Goal: Find specific page/section: Find specific page/section

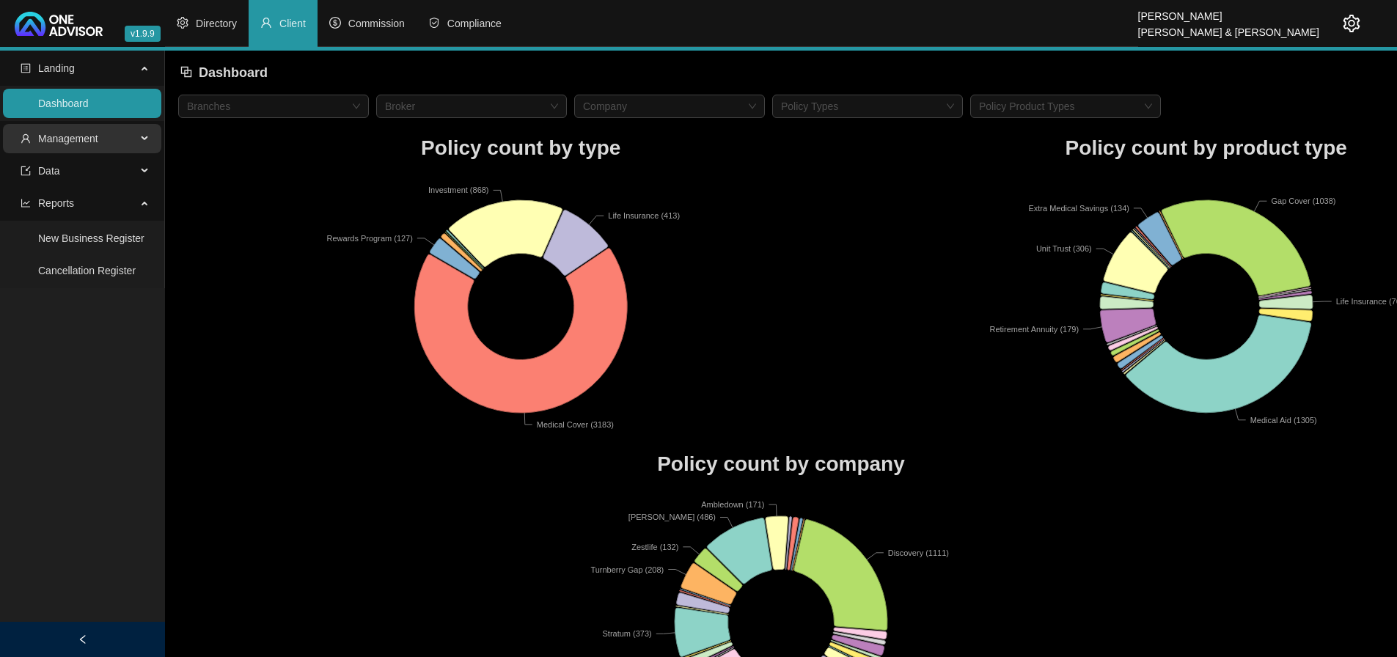
click at [71, 135] on span "Management" at bounding box center [68, 139] width 60 height 12
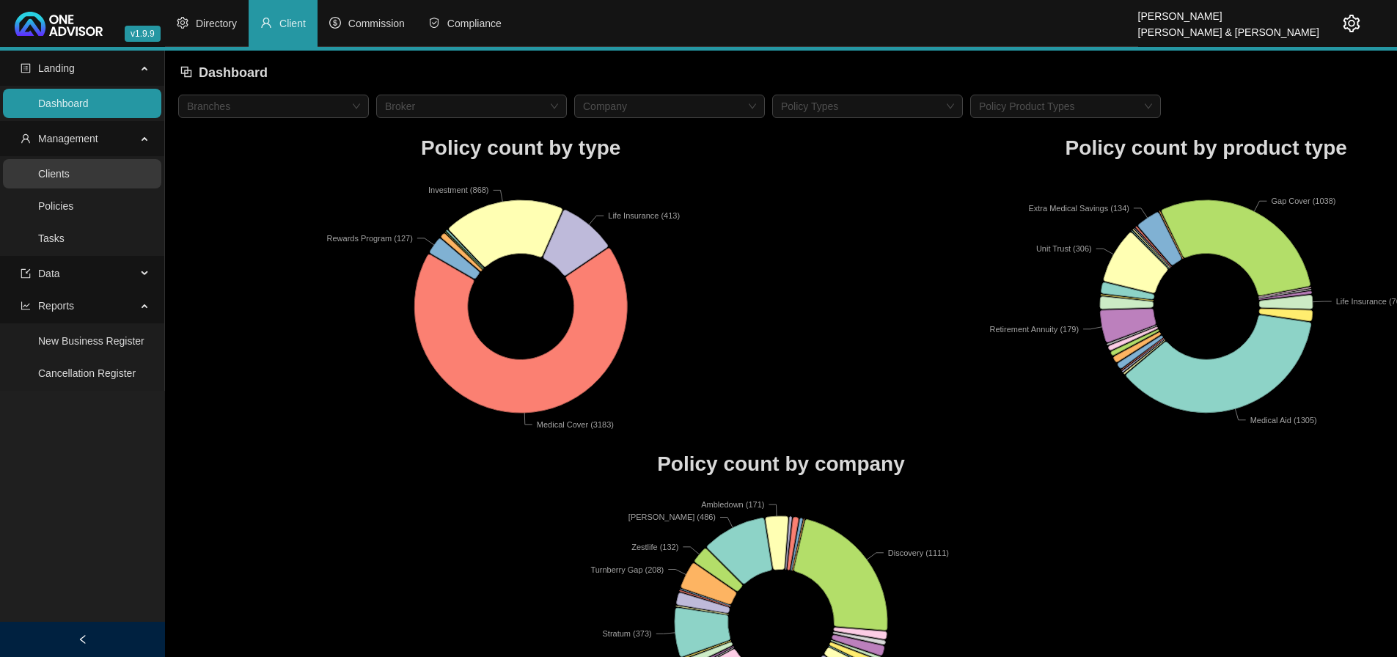
click at [70, 179] on link "Clients" at bounding box center [54, 174] width 32 height 12
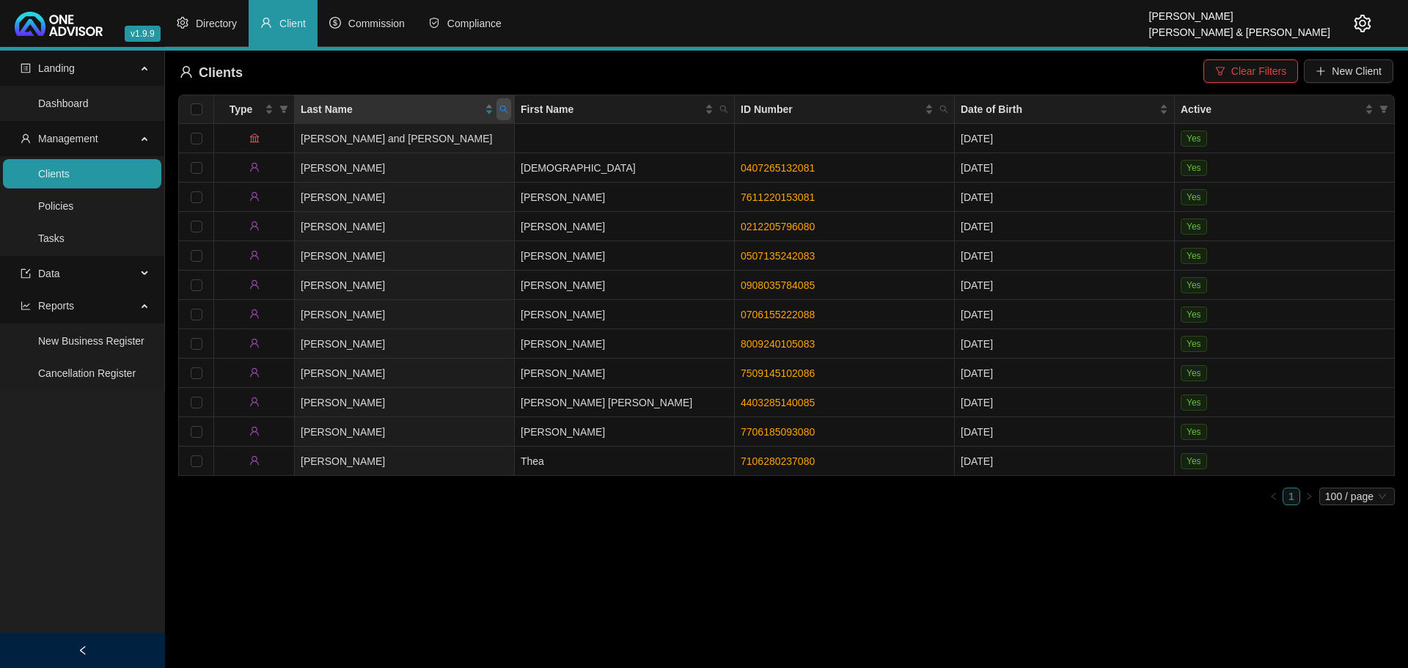
click at [502, 106] on icon "search" at bounding box center [504, 110] width 8 height 8
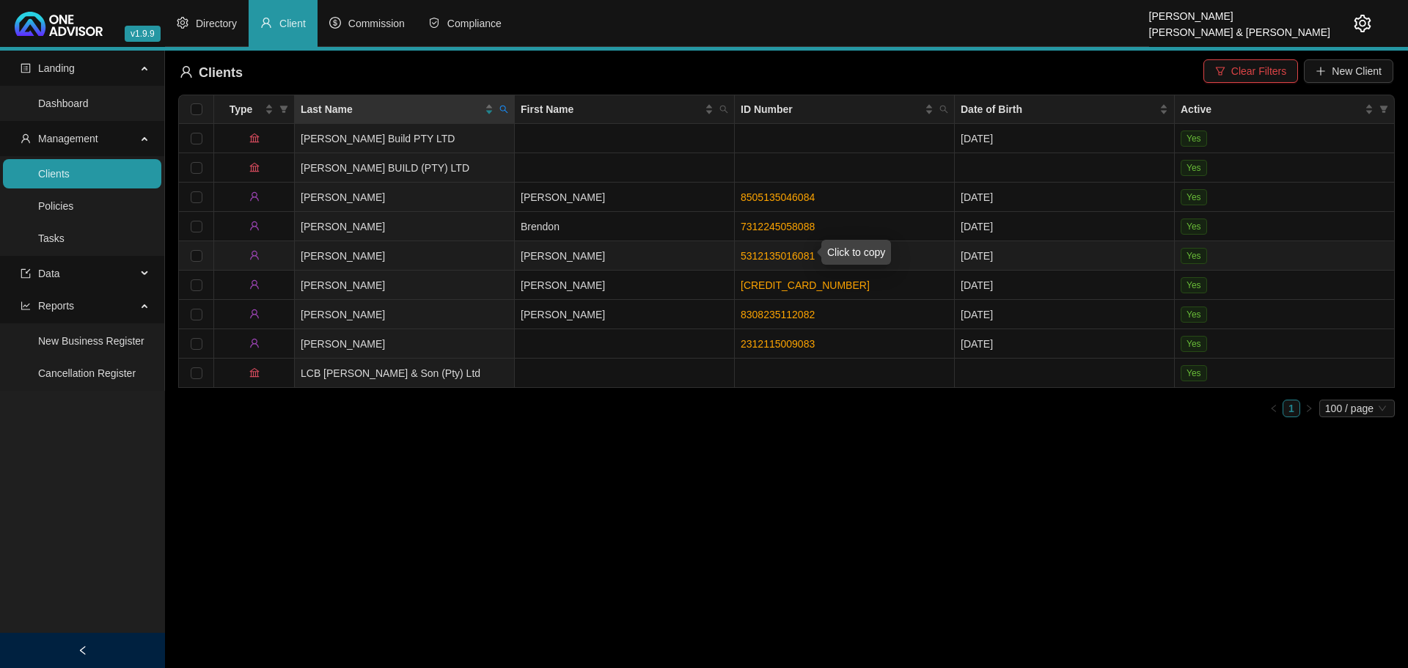
click at [789, 250] on link "5312135016081" at bounding box center [778, 256] width 74 height 12
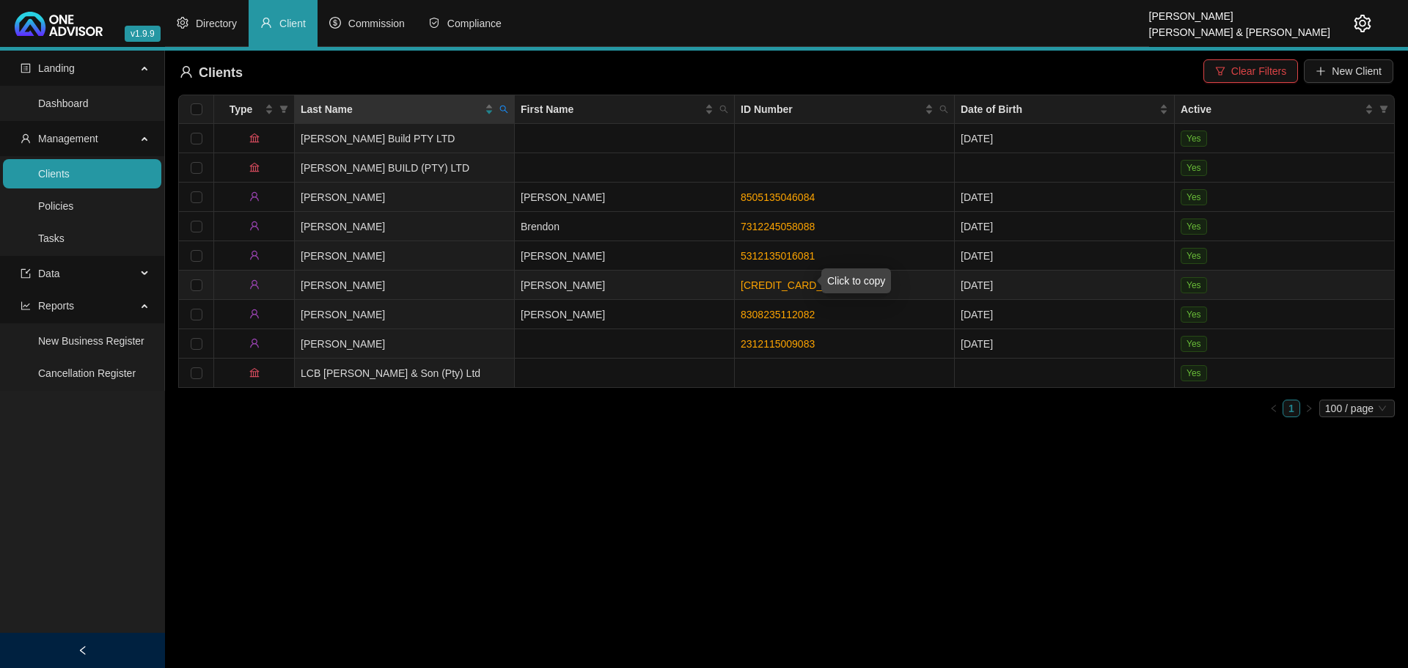
click at [794, 279] on link "[CREDIT_CARD_NUMBER]" at bounding box center [805, 285] width 129 height 12
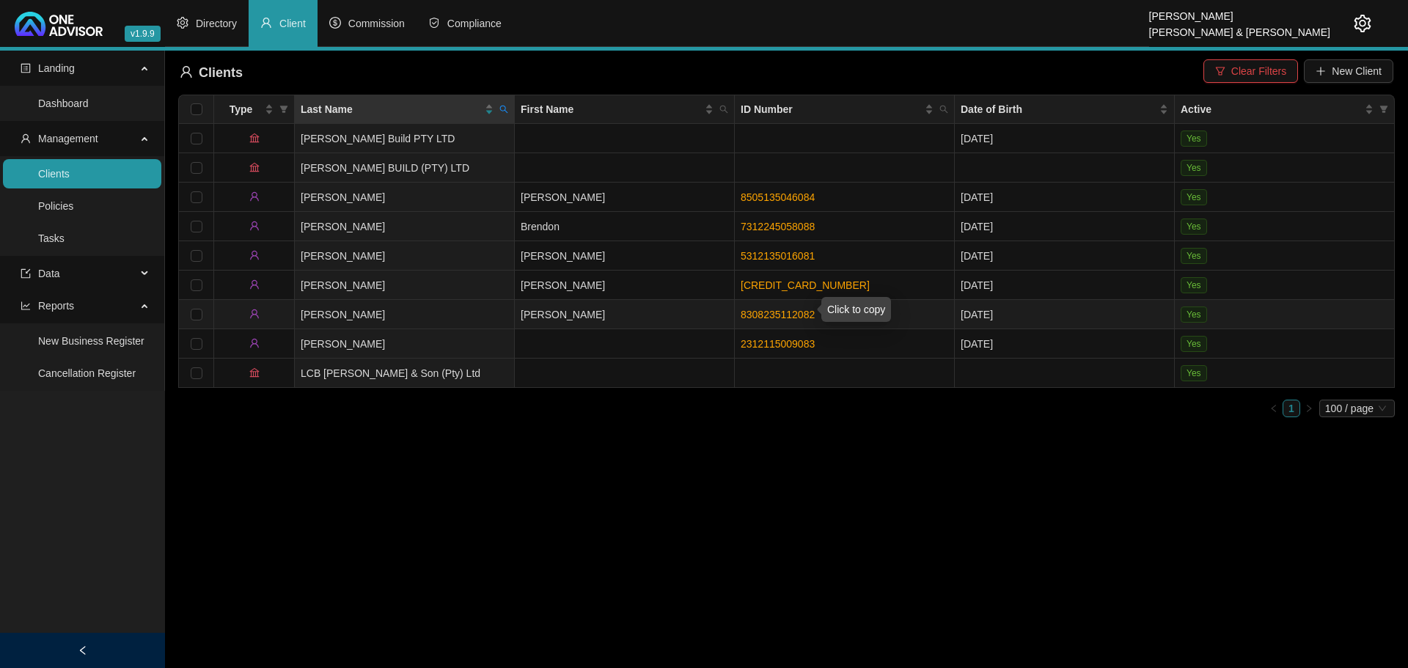
click at [782, 309] on link "8308235112082" at bounding box center [778, 315] width 74 height 12
click at [788, 309] on link "8308235112082" at bounding box center [778, 315] width 74 height 12
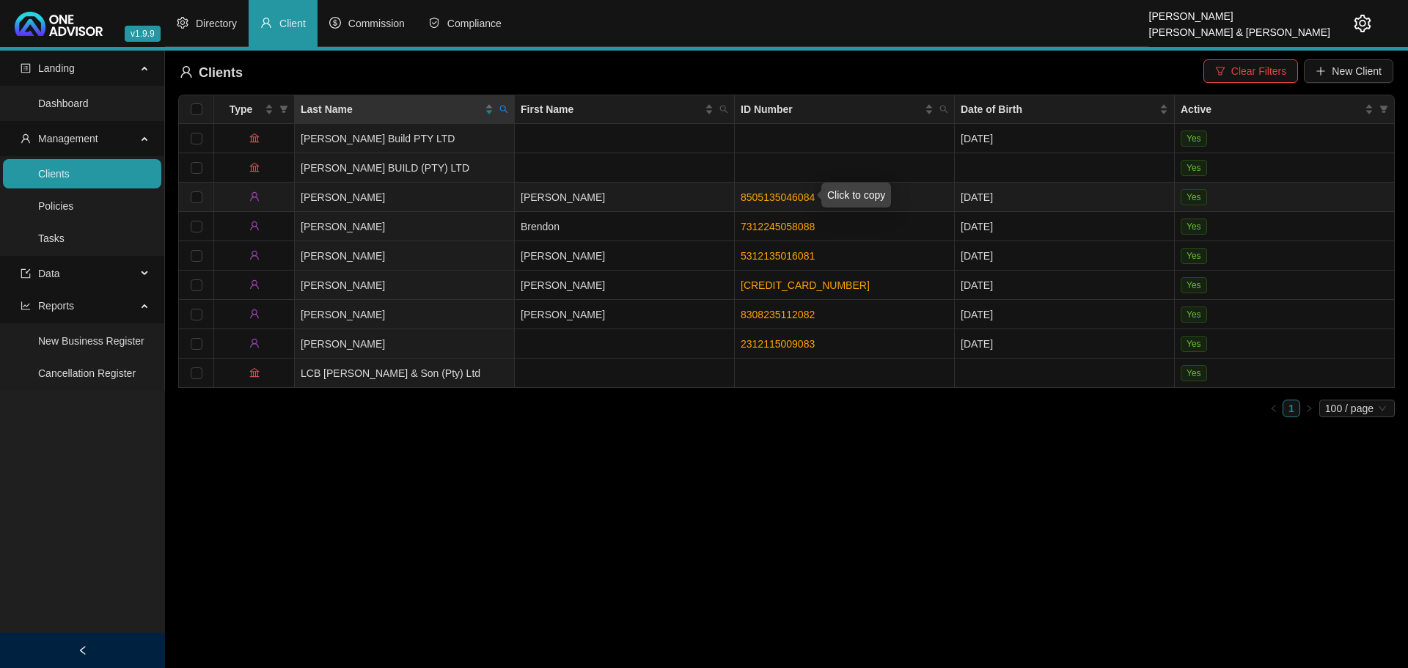
click at [794, 194] on link "8505135046084" at bounding box center [778, 197] width 74 height 12
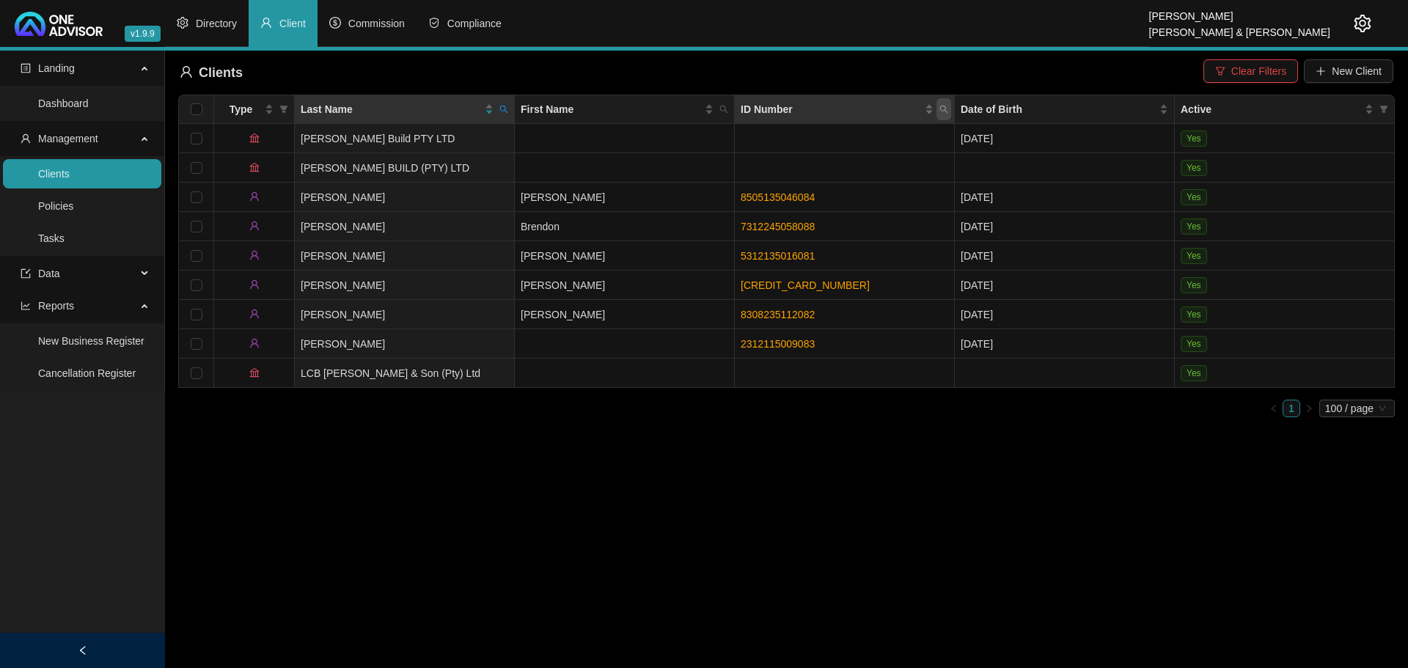
click at [941, 109] on icon "search" at bounding box center [943, 109] width 9 height 9
click at [500, 106] on icon "search" at bounding box center [503, 109] width 9 height 9
click at [386, 140] on input "[PERSON_NAME]" at bounding box center [436, 140] width 138 height 23
click at [386, 139] on input "[PERSON_NAME]" at bounding box center [436, 140] width 138 height 23
type input "nel"
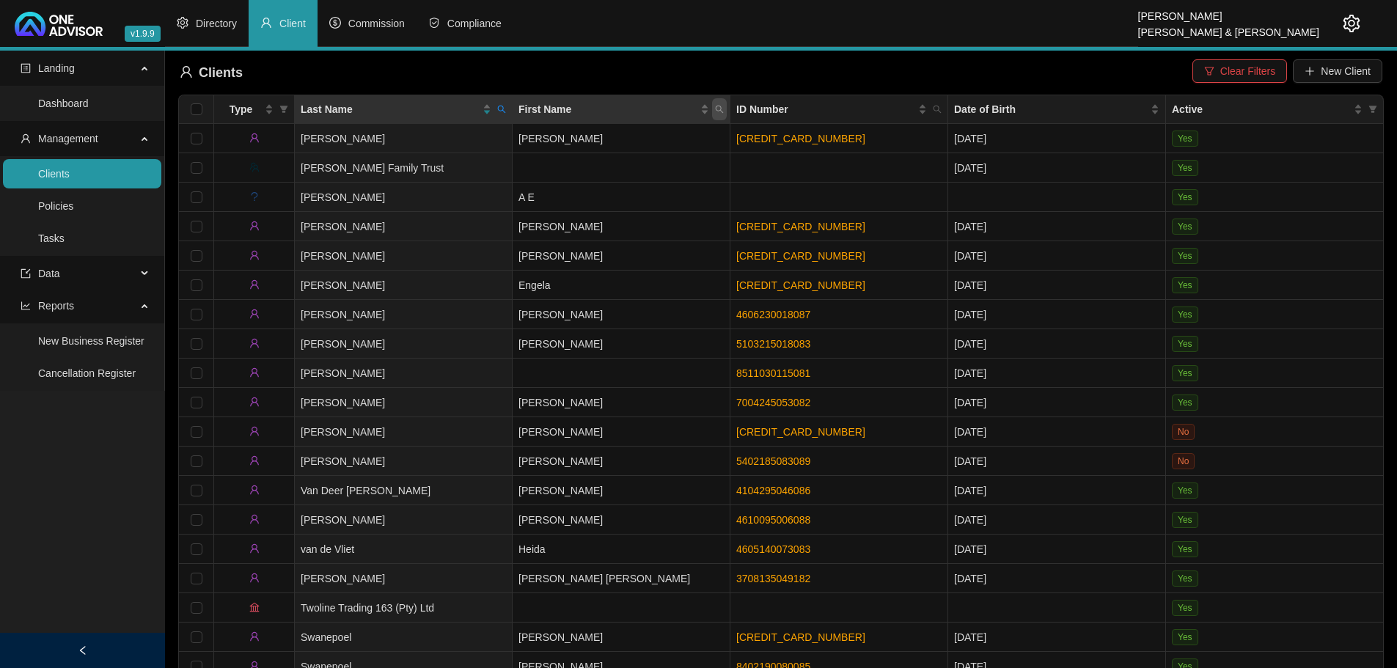
click at [718, 108] on icon "search" at bounding box center [719, 109] width 9 height 9
click at [613, 136] on input "text" at bounding box center [652, 140] width 138 height 23
type input "de"
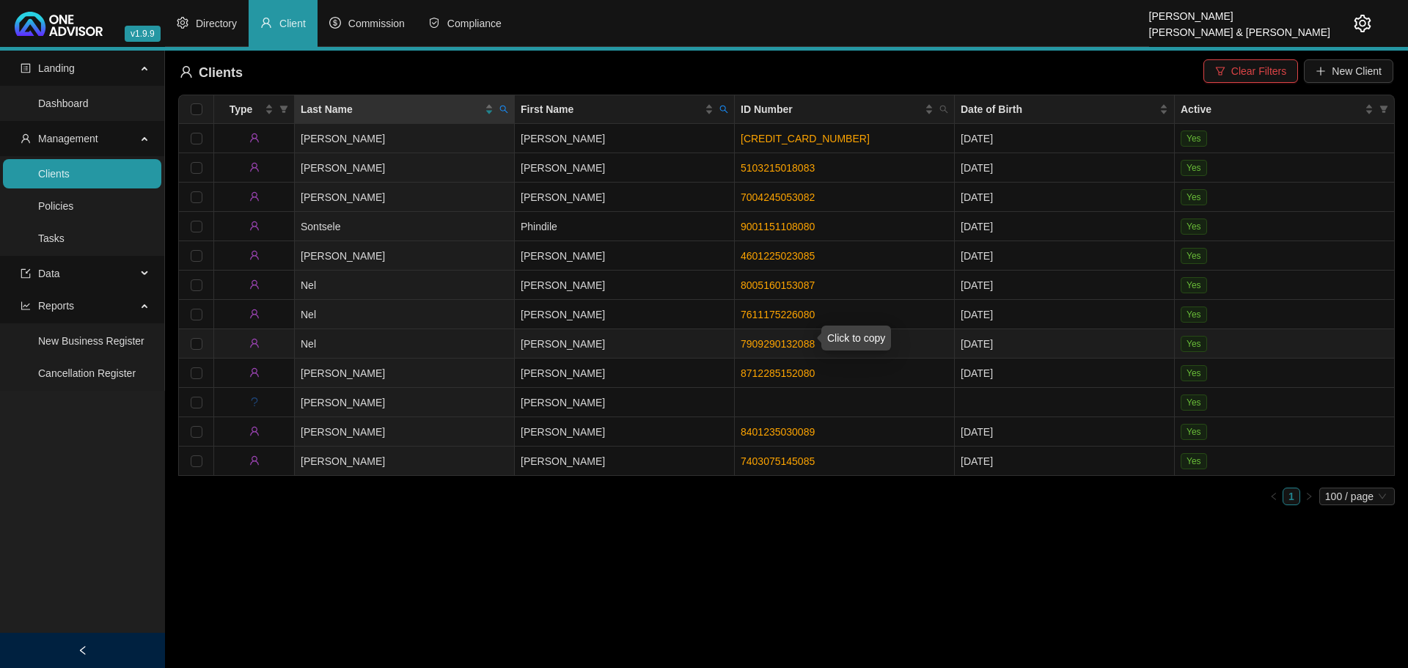
click at [772, 338] on link "7909290132088" at bounding box center [778, 344] width 74 height 12
click at [505, 106] on icon "search" at bounding box center [503, 109] width 9 height 9
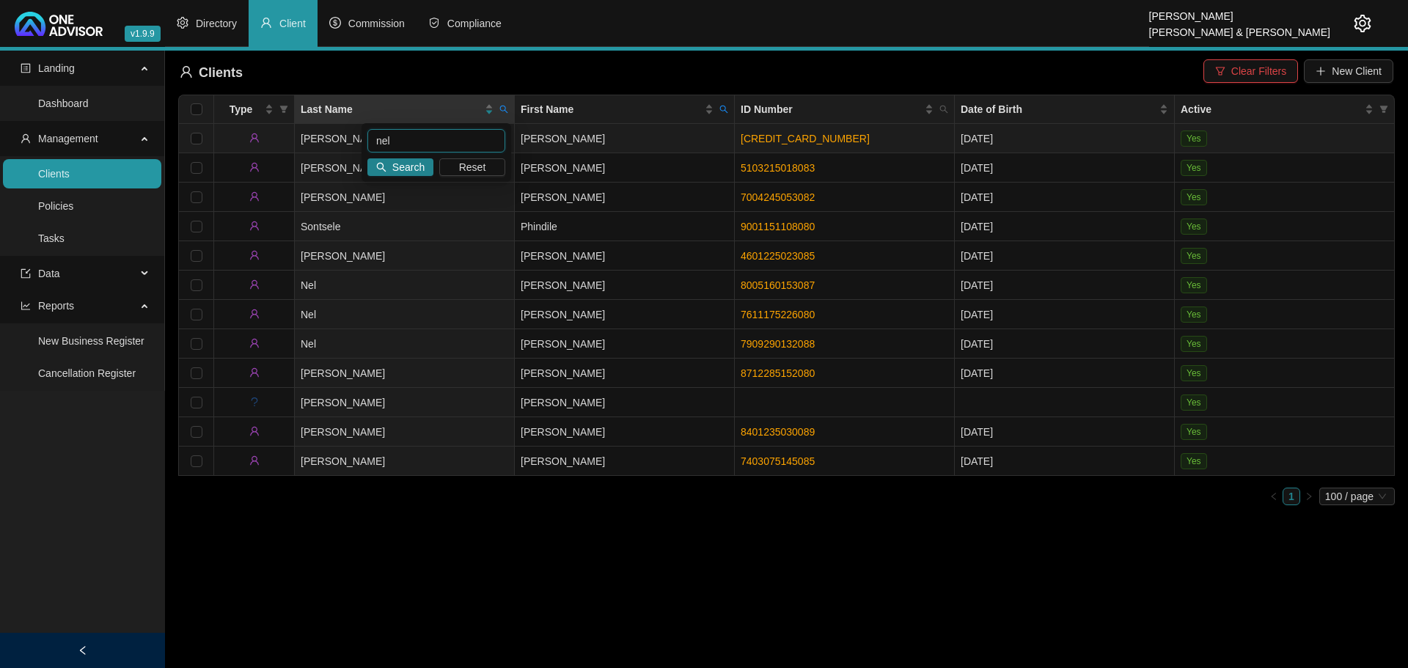
drag, startPoint x: 458, startPoint y: 137, endPoint x: 337, endPoint y: 133, distance: 121.1
click at [337, 133] on body "v1.9.9 [PERSON_NAME] & [PERSON_NAME] Directory Client Commission Compliance Lan…" at bounding box center [704, 334] width 1408 height 668
type input "[PERSON_NAME]"
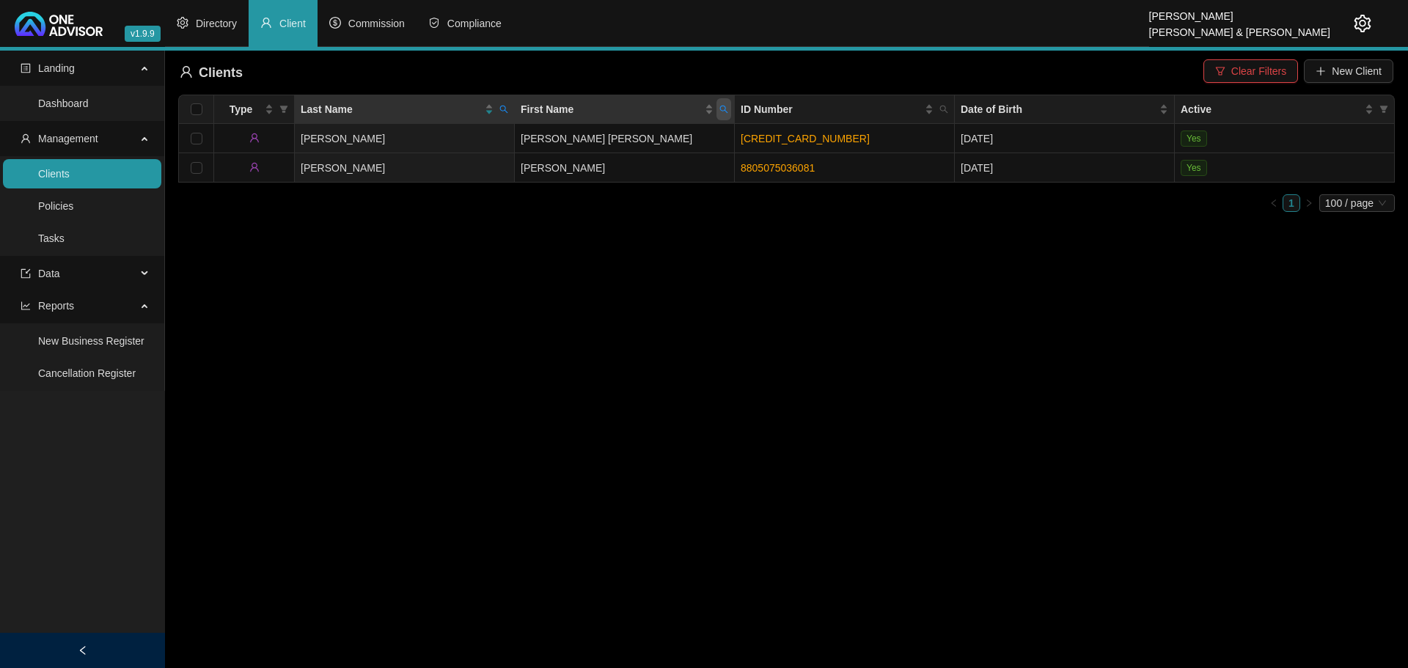
click at [722, 109] on icon "search" at bounding box center [723, 109] width 9 height 9
click at [642, 144] on input "de" at bounding box center [656, 140] width 138 height 23
drag, startPoint x: 642, startPoint y: 142, endPoint x: 593, endPoint y: 139, distance: 48.5
click at [593, 139] on input "de" at bounding box center [656, 140] width 138 height 23
type input "[DATE]"
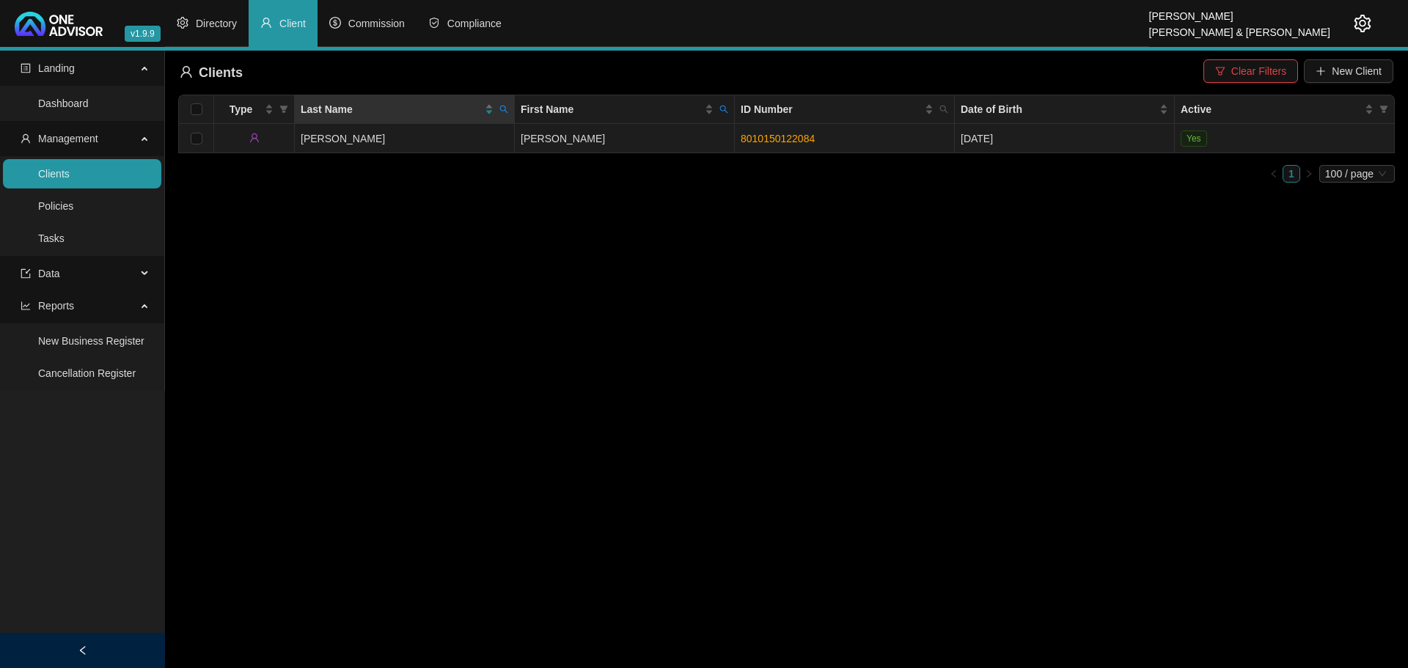
click at [637, 144] on td "[PERSON_NAME]" at bounding box center [625, 138] width 220 height 29
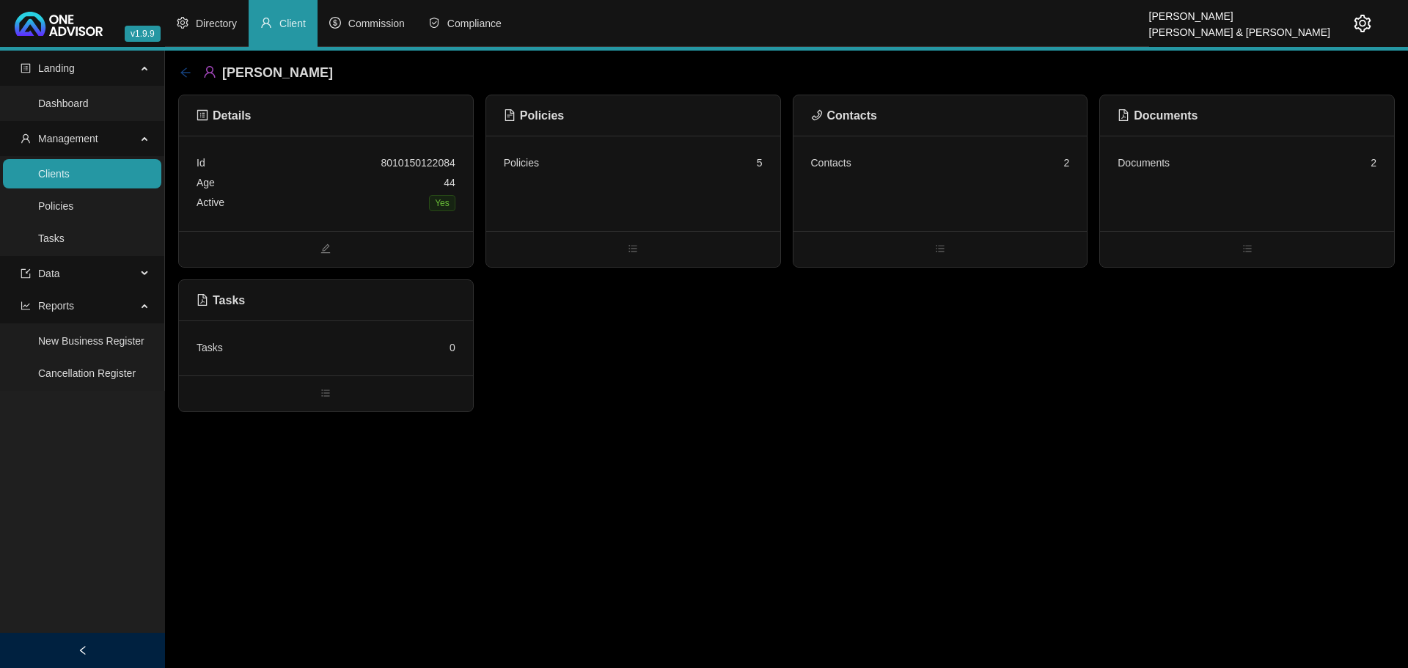
click at [184, 70] on icon "arrow-left" at bounding box center [185, 72] width 10 height 10
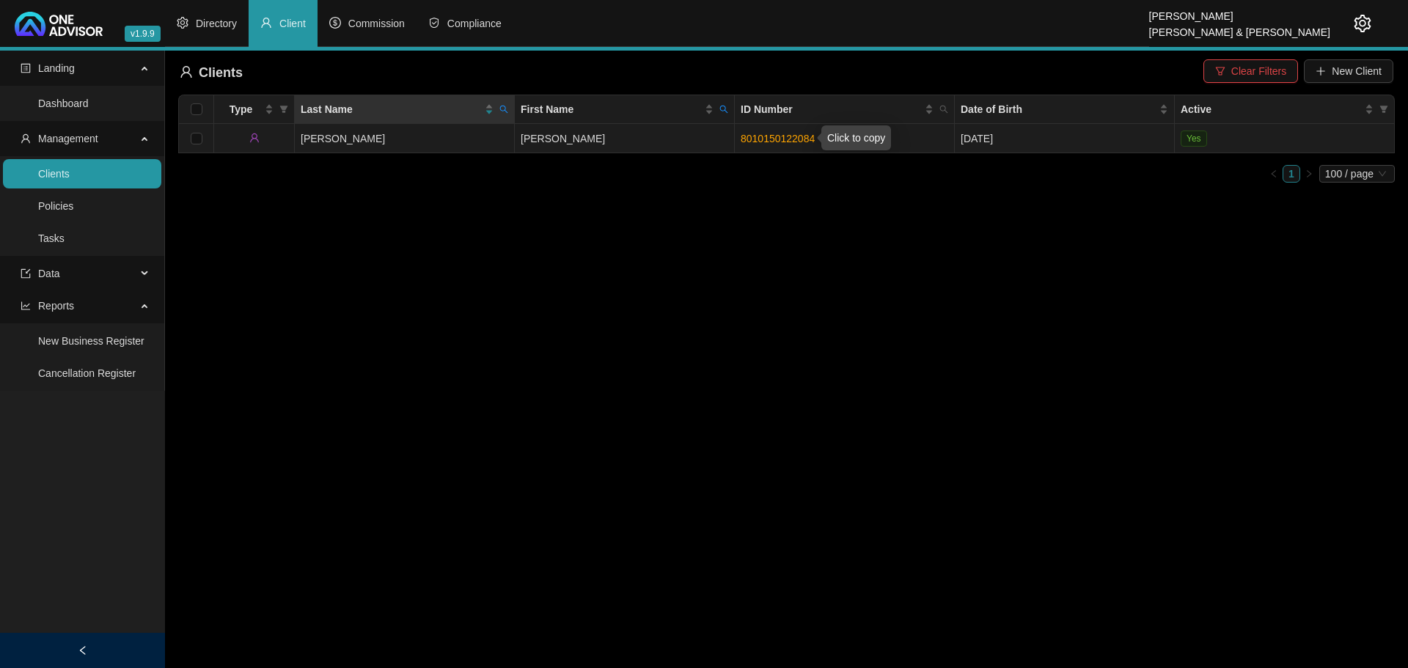
click at [774, 136] on link "8010150122084" at bounding box center [778, 139] width 74 height 12
click at [1267, 71] on span "Clear Filters" at bounding box center [1258, 71] width 55 height 16
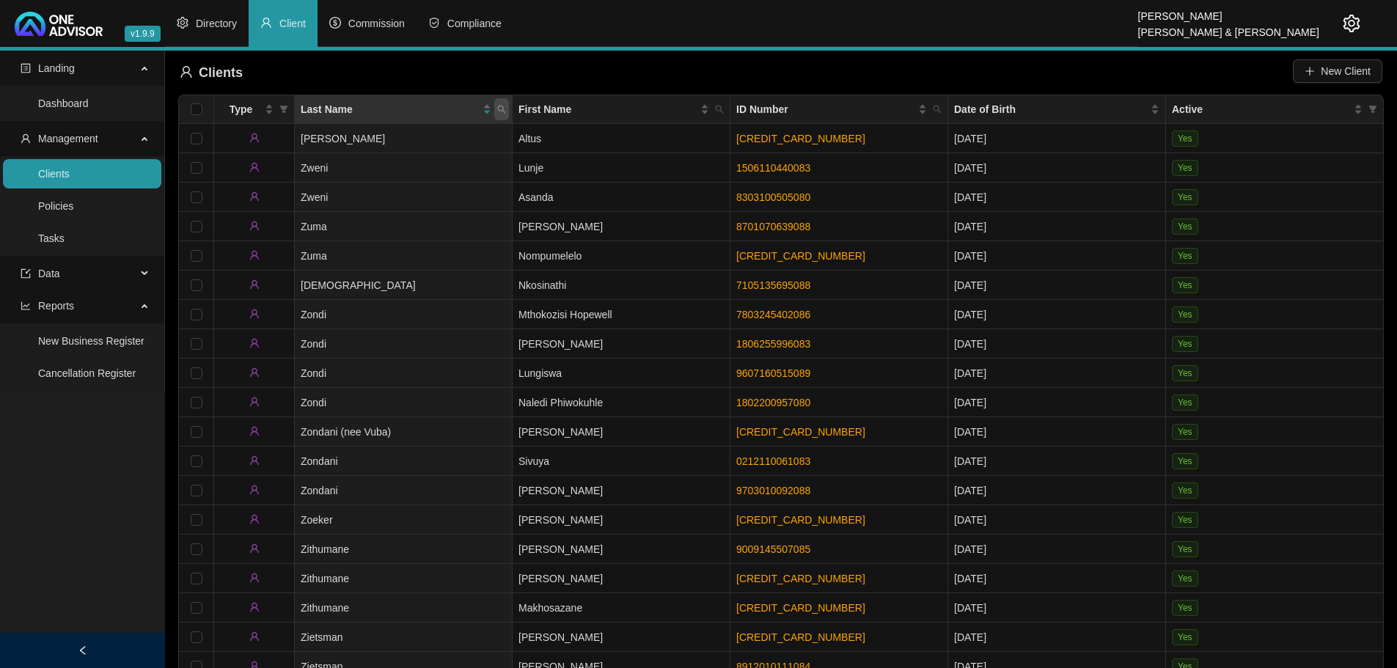
click at [503, 106] on icon "search" at bounding box center [501, 109] width 9 height 9
type input "[PERSON_NAME]"
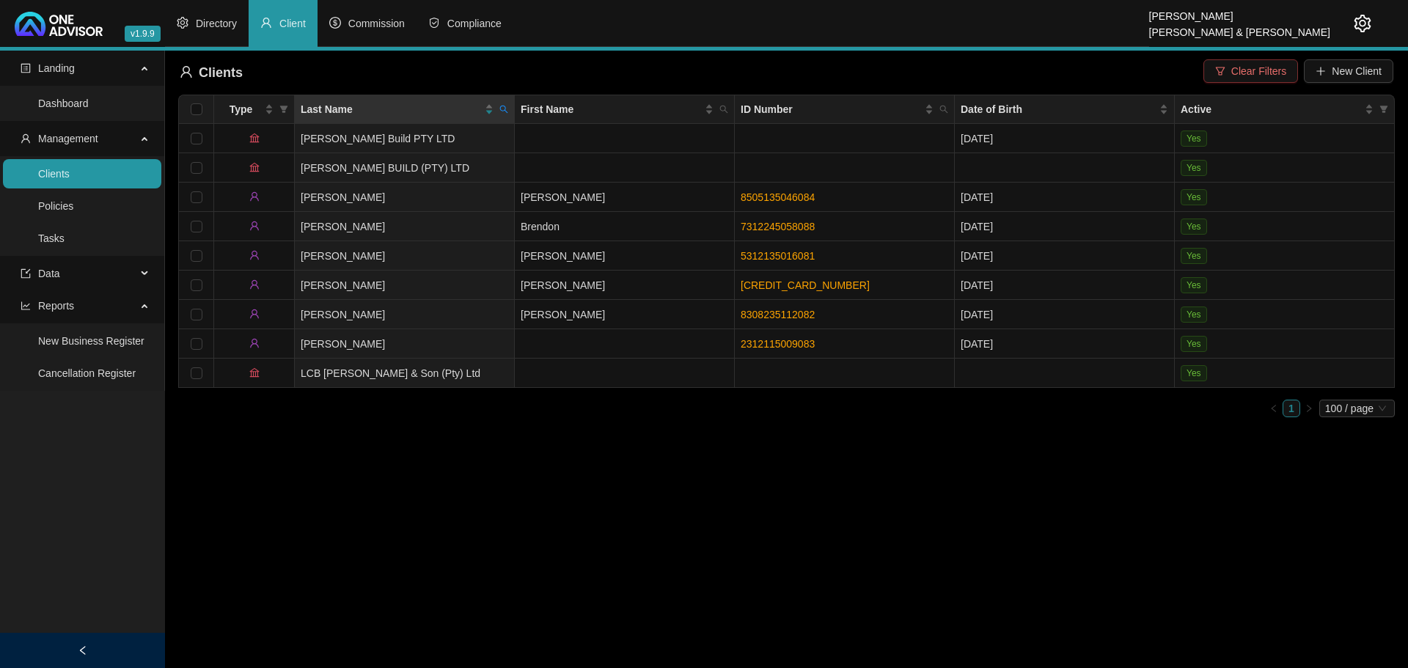
click at [1259, 72] on span "Clear Filters" at bounding box center [1258, 71] width 55 height 16
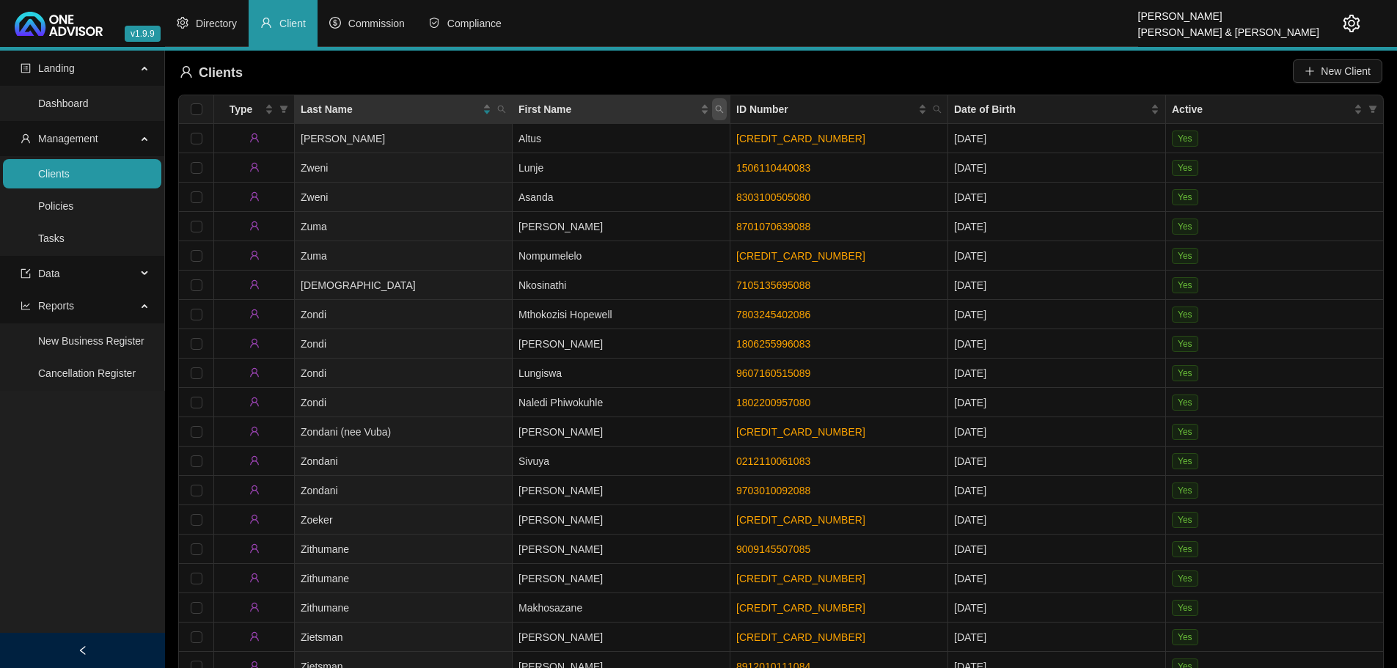
click at [722, 110] on icon "search" at bounding box center [719, 109] width 9 height 9
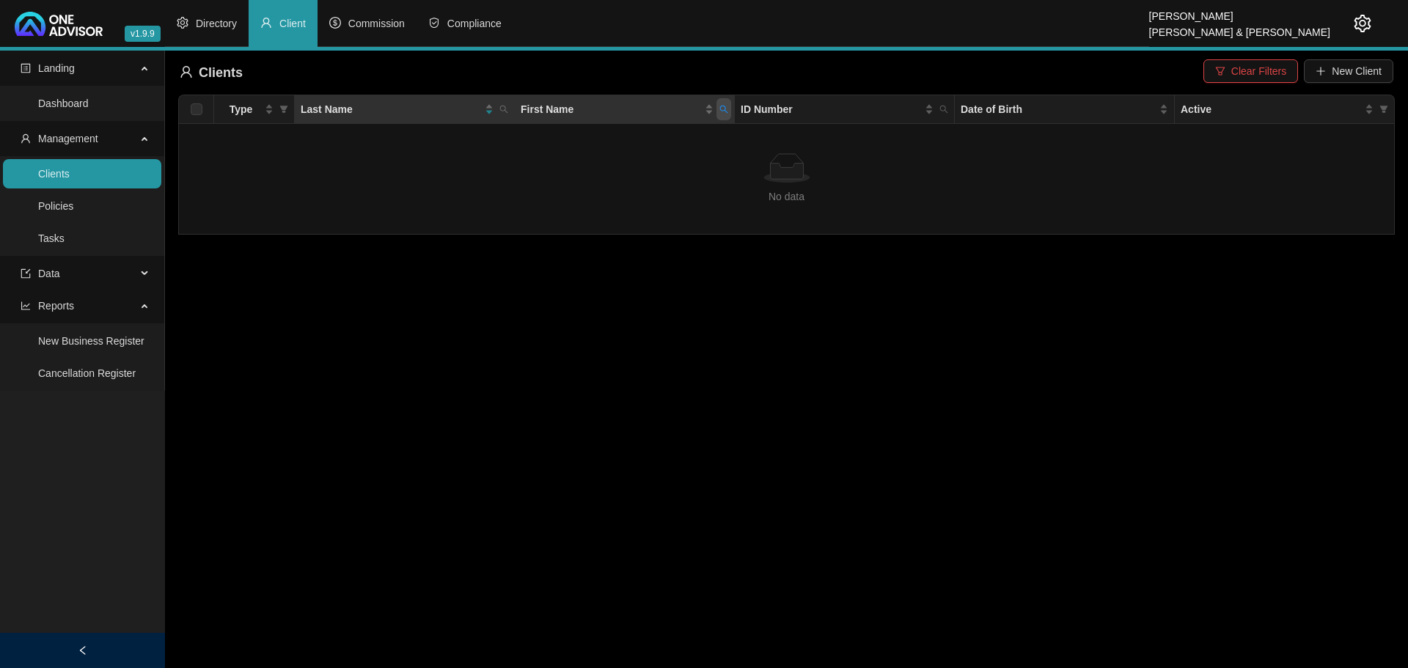
click at [723, 106] on icon "search" at bounding box center [724, 110] width 8 height 8
click at [644, 134] on input "[PERSON_NAME]" at bounding box center [656, 140] width 138 height 23
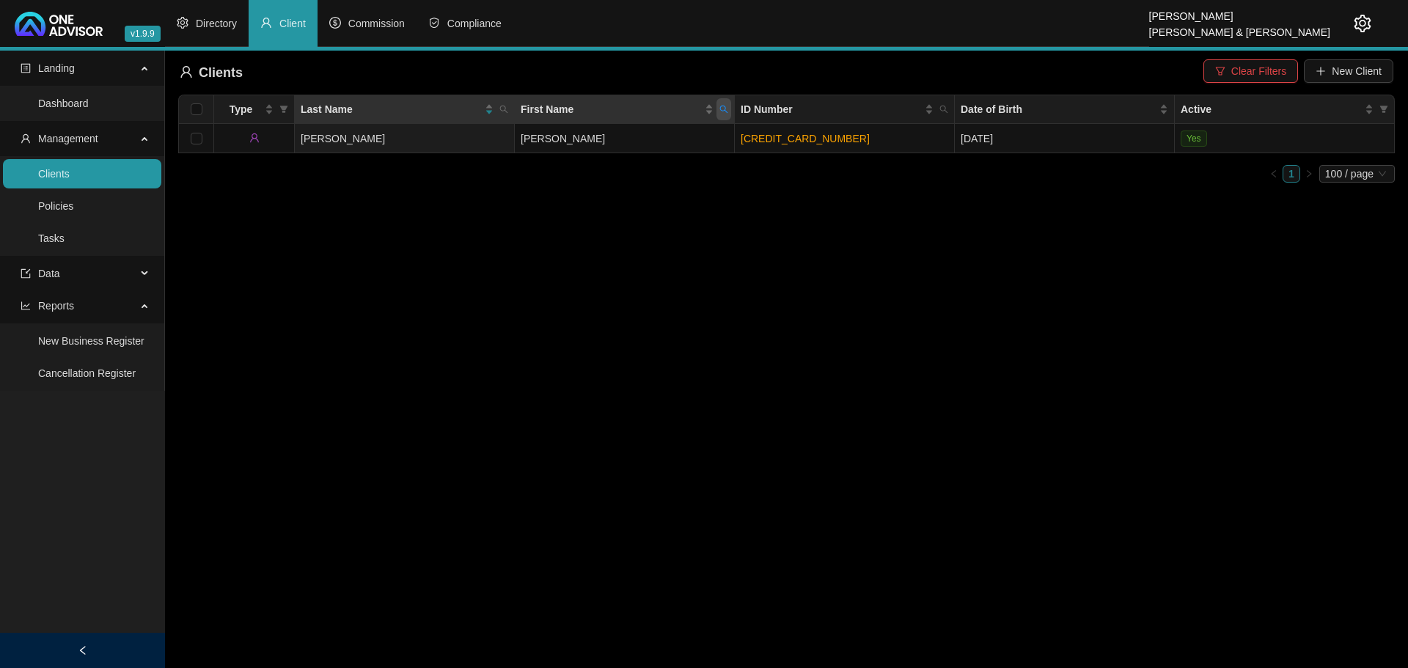
click at [723, 109] on icon "search" at bounding box center [723, 109] width 9 height 9
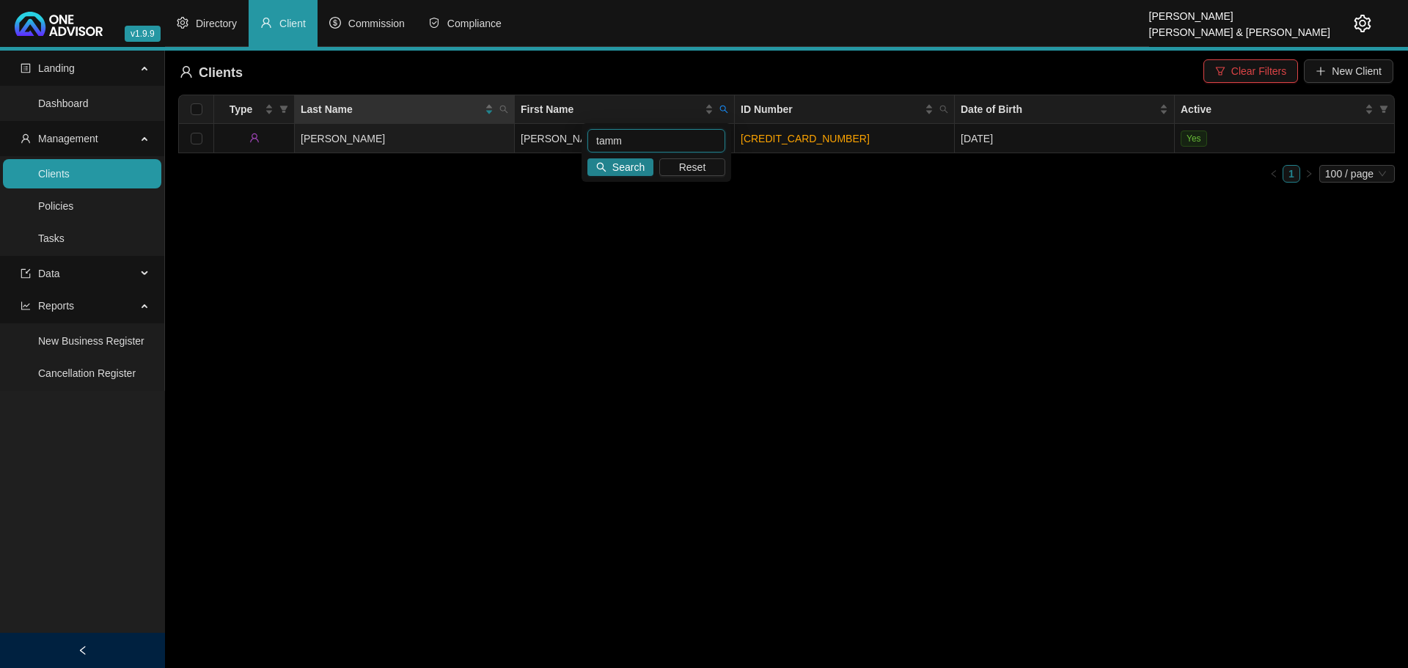
click at [651, 143] on input "tamm" at bounding box center [656, 140] width 138 height 23
type input "tam"
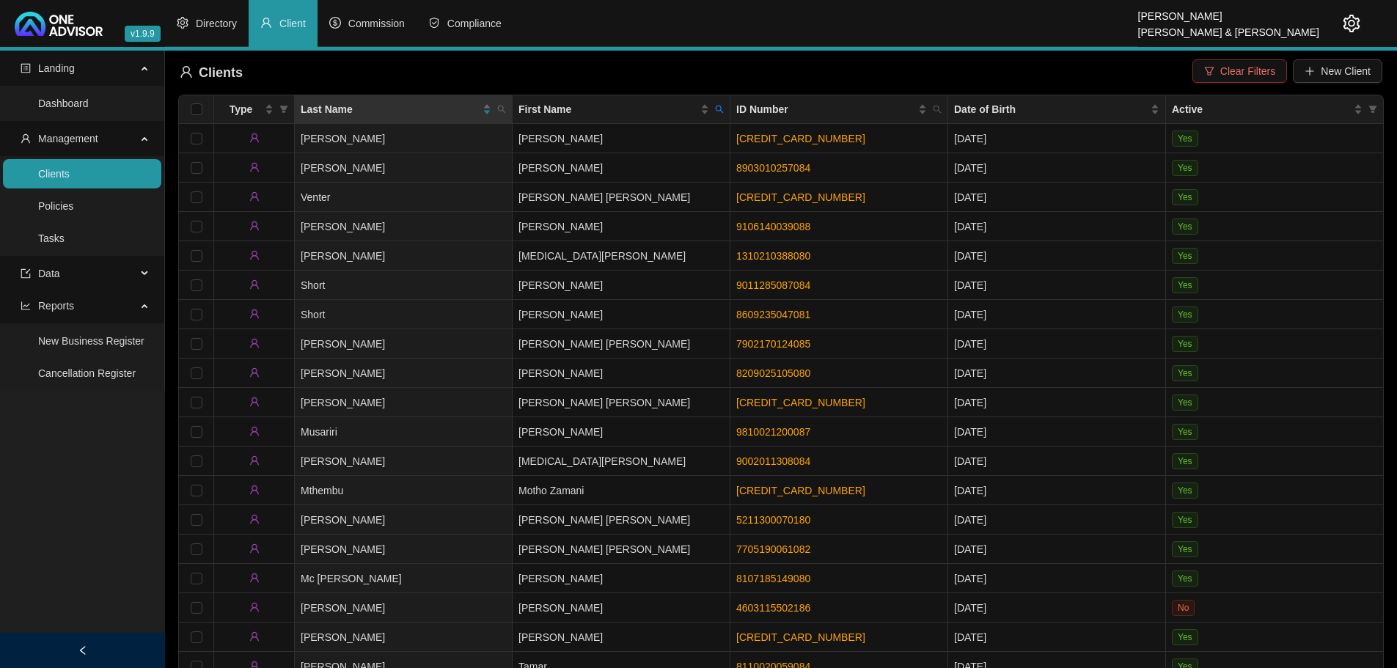
click at [1226, 70] on span "Clear Filters" at bounding box center [1247, 71] width 55 height 16
